Goal: Information Seeking & Learning: Learn about a topic

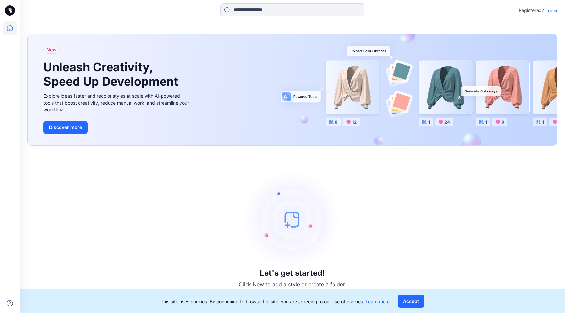
click at [553, 12] on p "Login" at bounding box center [552, 10] width 12 height 7
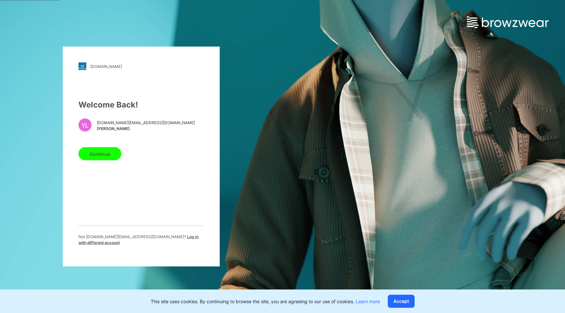
click at [97, 159] on button "Continue" at bounding box center [100, 154] width 43 height 13
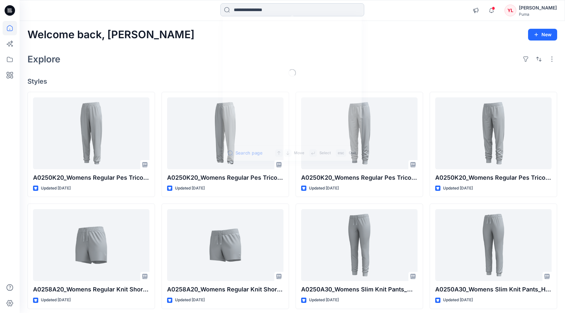
click at [253, 15] on input at bounding box center [293, 9] width 144 height 13
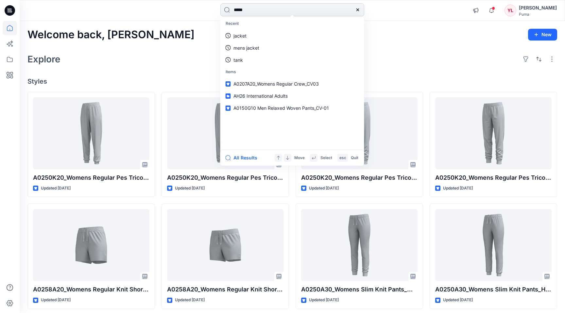
type input "******"
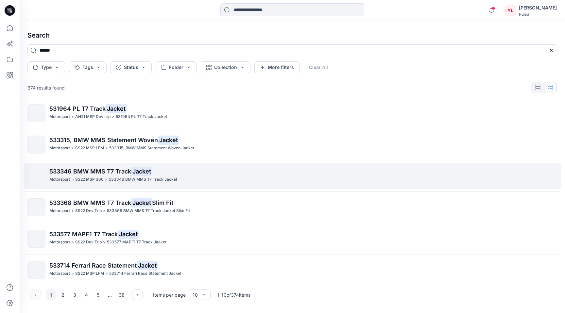
scroll to position [134, 0]
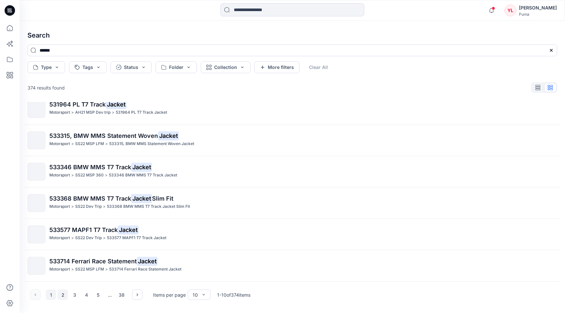
click at [62, 293] on button "2" at bounding box center [63, 295] width 10 height 10
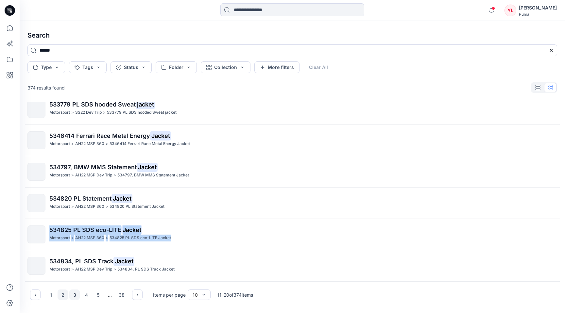
click at [73, 295] on button "3" at bounding box center [74, 295] width 10 height 10
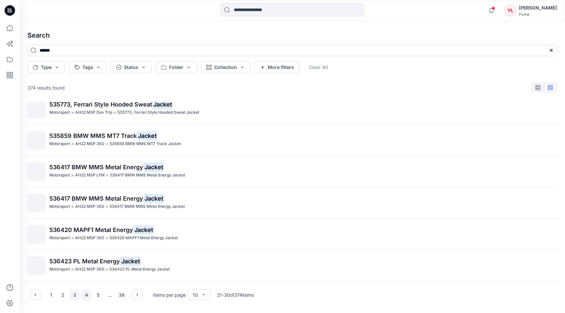
click at [88, 297] on button "4" at bounding box center [86, 295] width 10 height 10
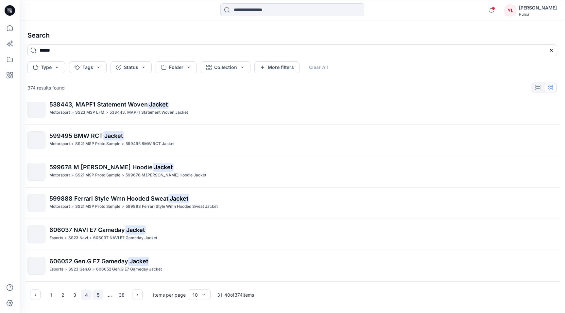
click at [96, 294] on button "5" at bounding box center [98, 295] width 10 height 10
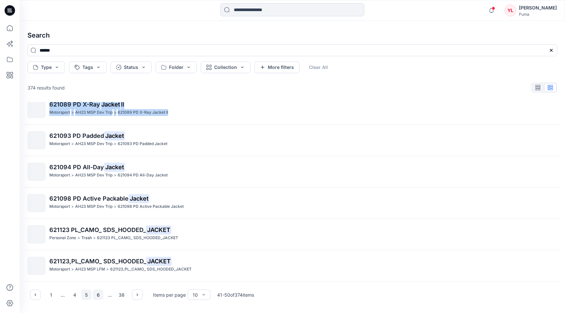
click at [95, 295] on button "6" at bounding box center [98, 295] width 10 height 10
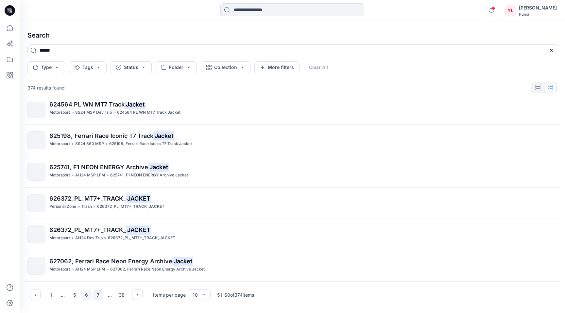
click at [98, 292] on button "7" at bounding box center [98, 295] width 10 height 10
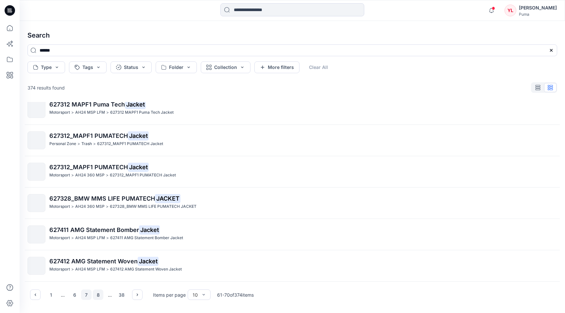
click at [98, 297] on button "8" at bounding box center [98, 295] width 10 height 10
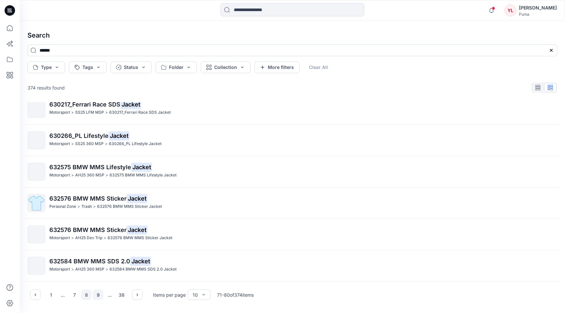
click at [100, 295] on button "9" at bounding box center [98, 295] width 10 height 10
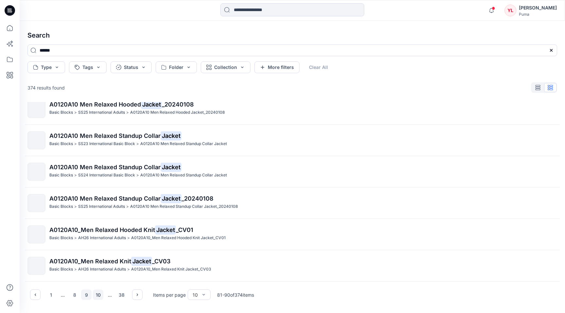
click at [97, 296] on button "10" at bounding box center [98, 295] width 10 height 10
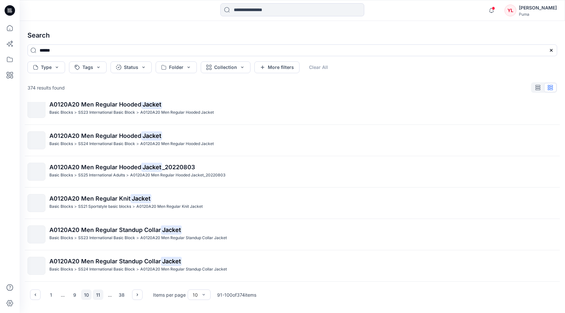
click at [101, 294] on button "11" at bounding box center [98, 295] width 10 height 10
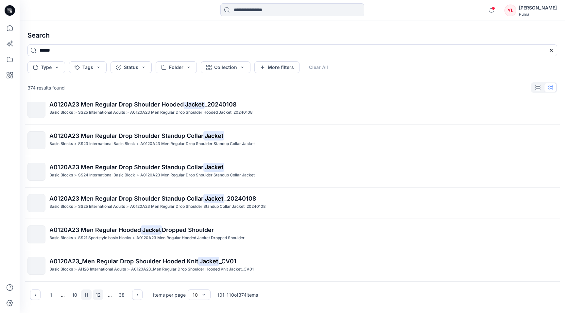
click at [96, 291] on button "12" at bounding box center [98, 295] width 10 height 10
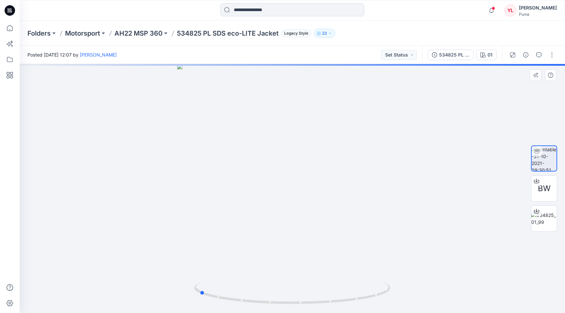
drag, startPoint x: 339, startPoint y: 132, endPoint x: 242, endPoint y: 123, distance: 97.3
click at [242, 123] on div at bounding box center [293, 188] width 546 height 249
drag, startPoint x: 336, startPoint y: 153, endPoint x: 388, endPoint y: 164, distance: 52.7
click at [388, 164] on div at bounding box center [293, 188] width 546 height 249
